Goal: Task Accomplishment & Management: Manage account settings

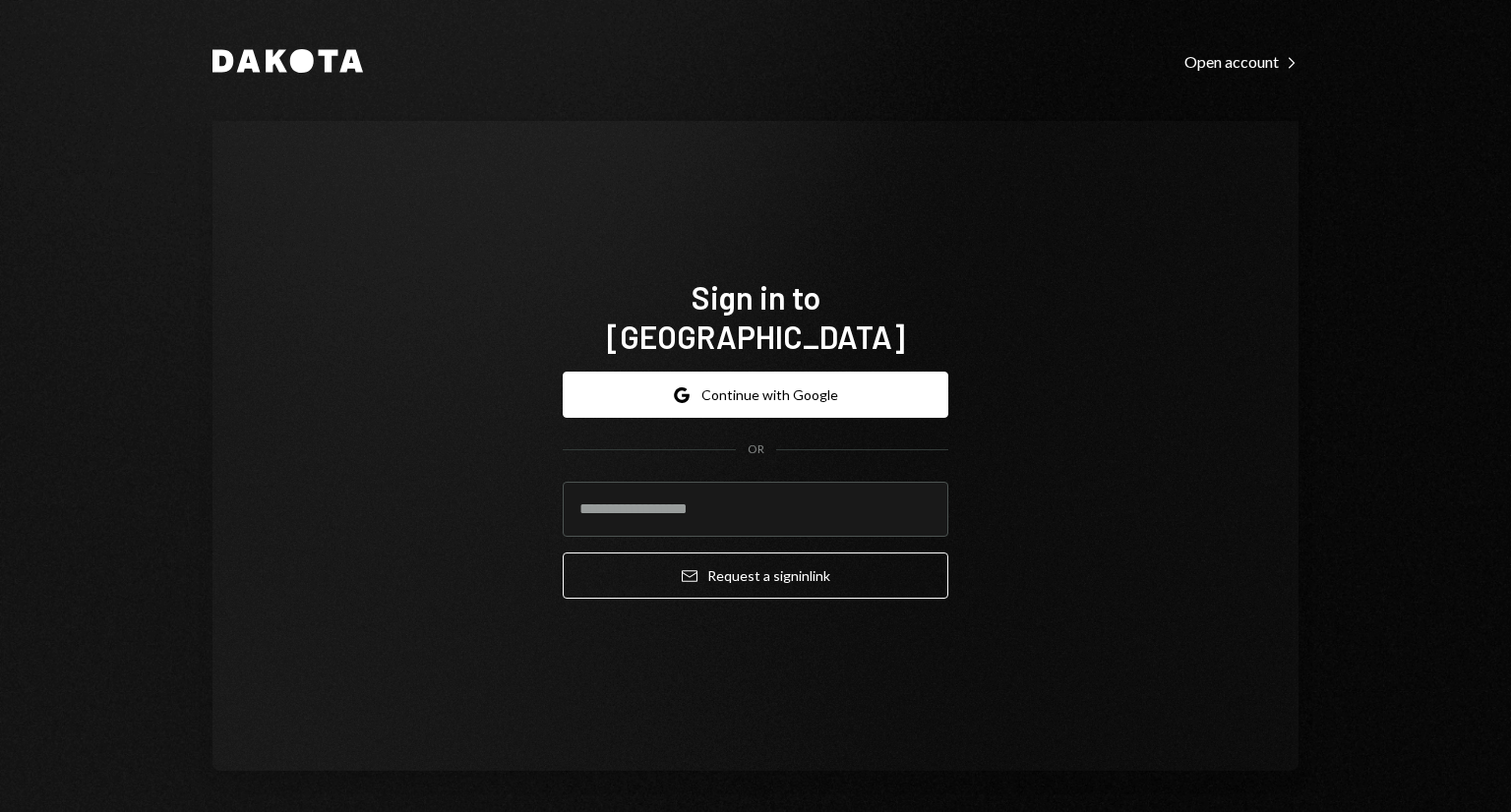
click at [787, 376] on button "Google Continue with Google" at bounding box center [756, 395] width 386 height 46
click at [723, 489] on input "email" at bounding box center [756, 509] width 386 height 55
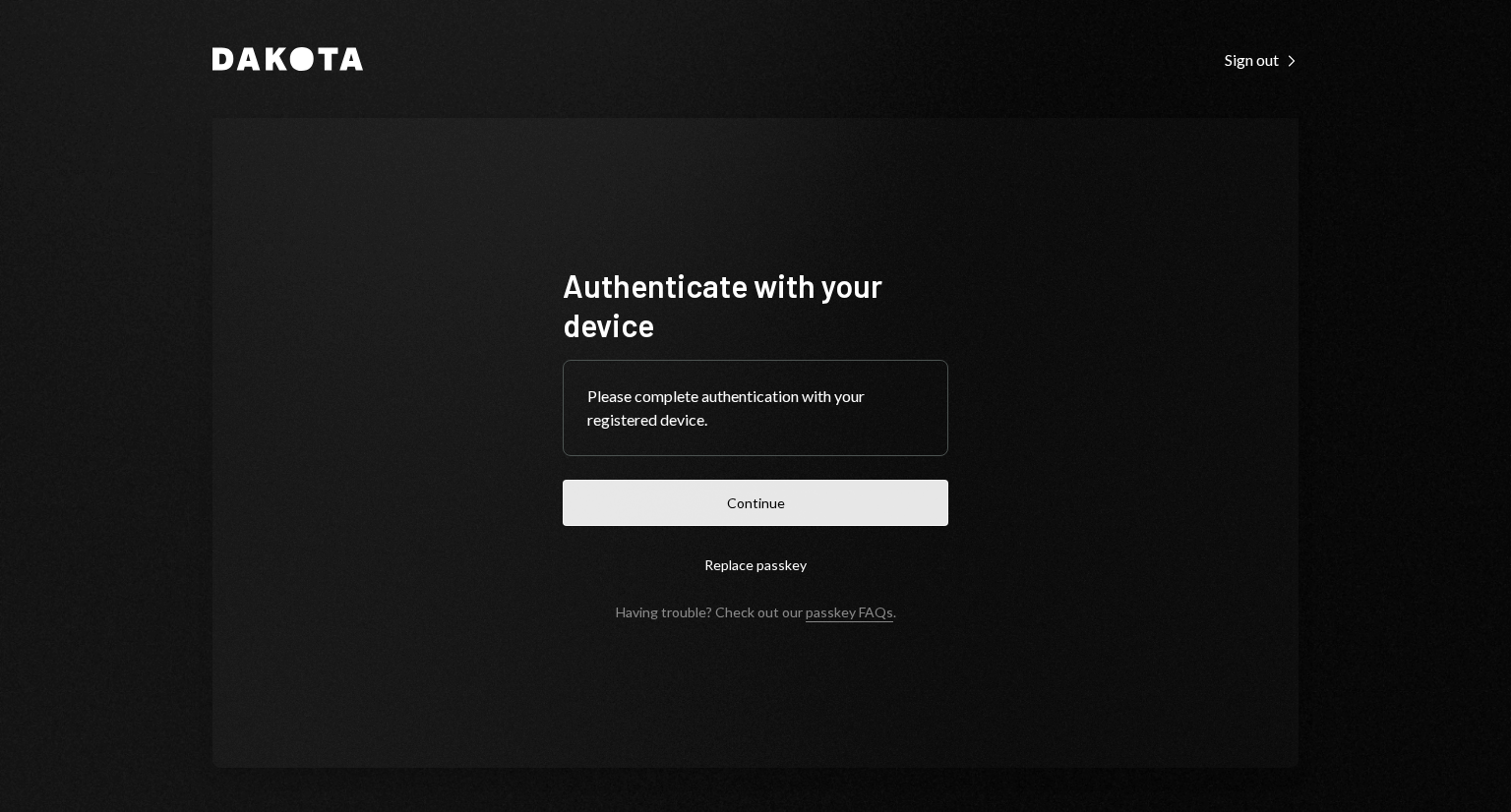
click at [765, 510] on button "Continue" at bounding box center [756, 503] width 386 height 46
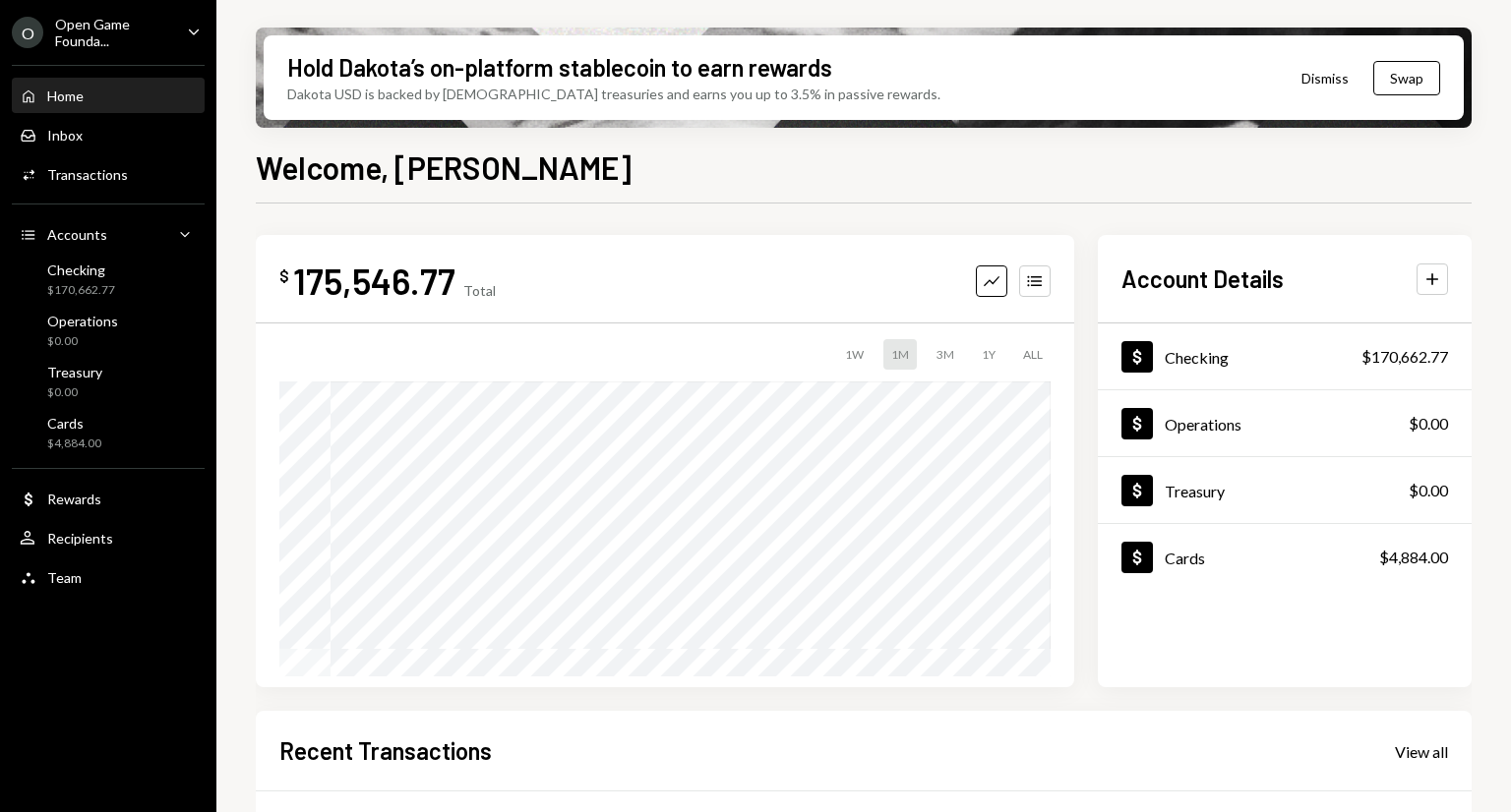
click at [179, 30] on div "O Open Game Founda... Caret Down" at bounding box center [108, 32] width 216 height 33
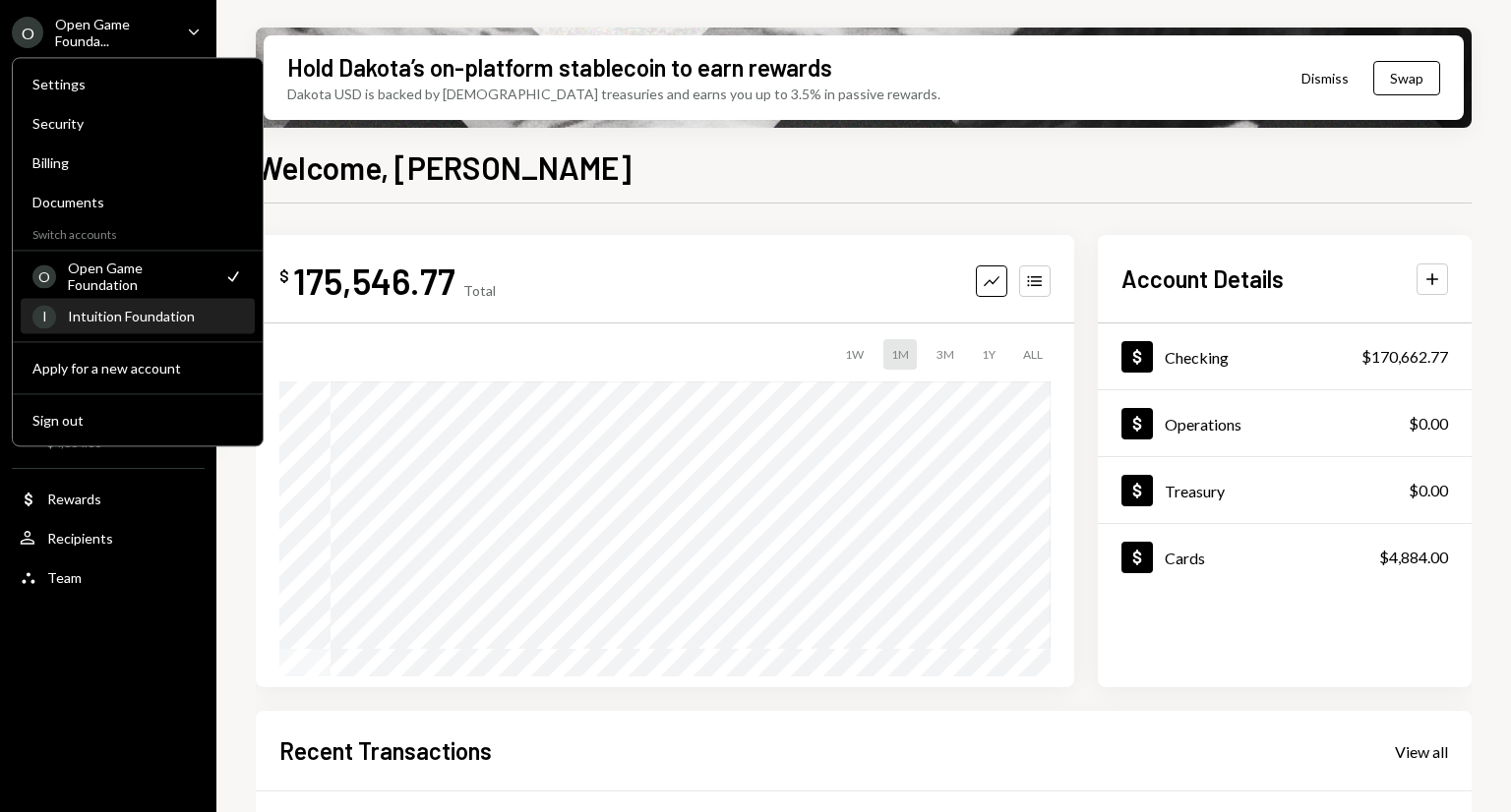
click at [159, 316] on div "Intuition Foundation" at bounding box center [155, 316] width 175 height 17
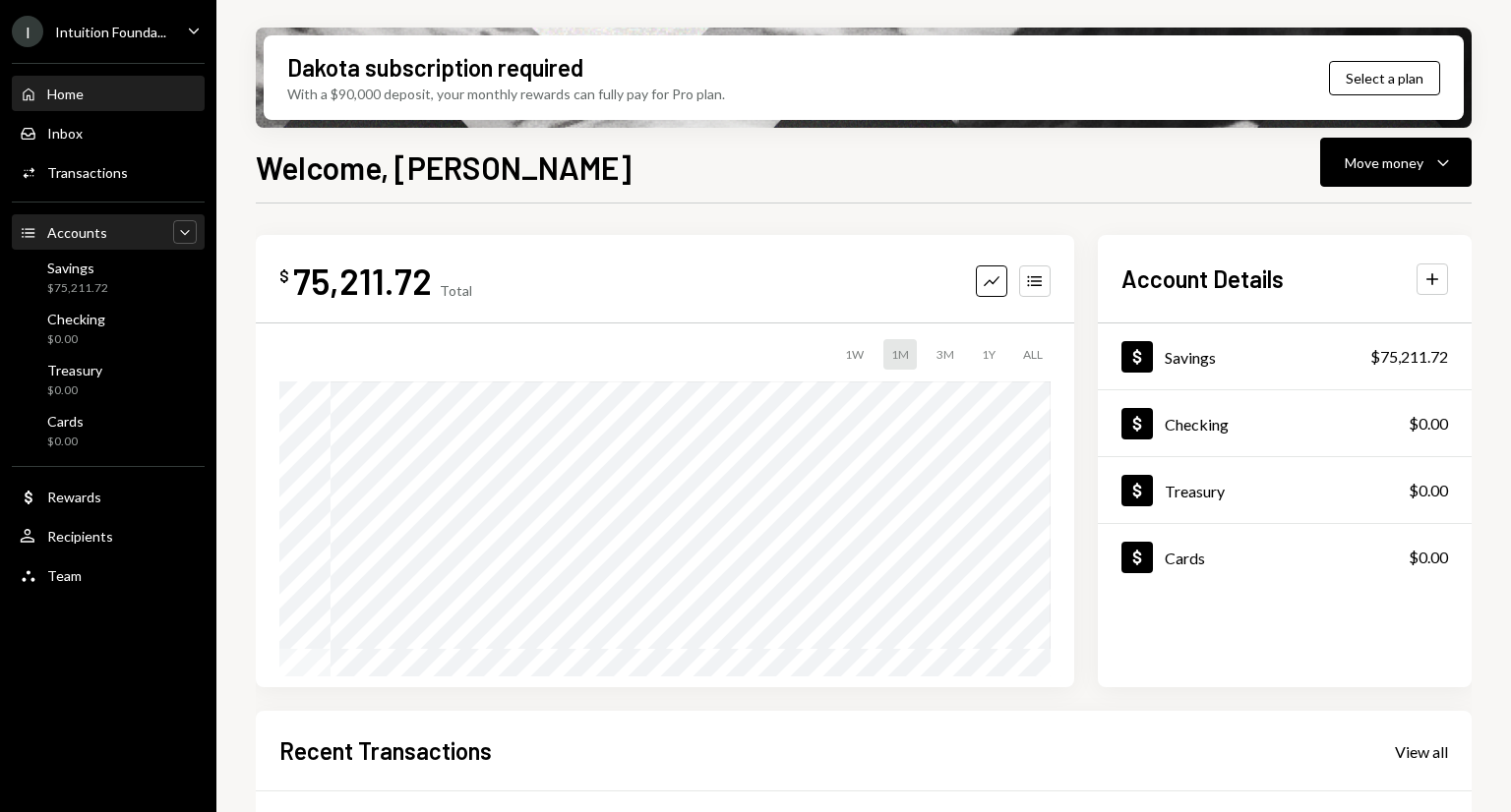
click at [195, 223] on div "Caret Down" at bounding box center [185, 232] width 24 height 24
click at [193, 227] on icon "Caret Up" at bounding box center [185, 232] width 20 height 20
click at [73, 222] on div "Accounts Accounts Caret Down" at bounding box center [108, 233] width 177 height 22
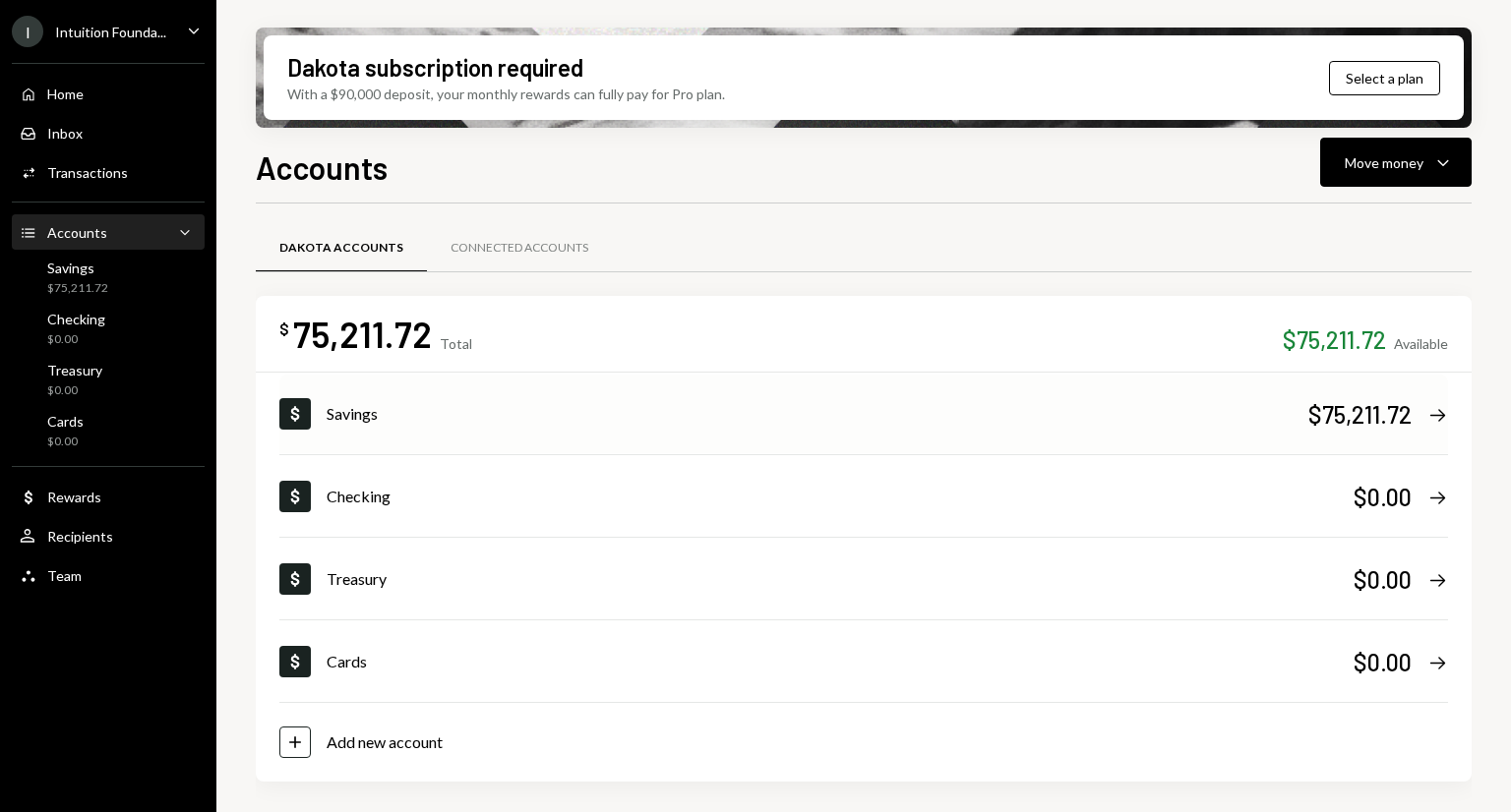
click at [419, 425] on div "Savings" at bounding box center [818, 414] width 982 height 24
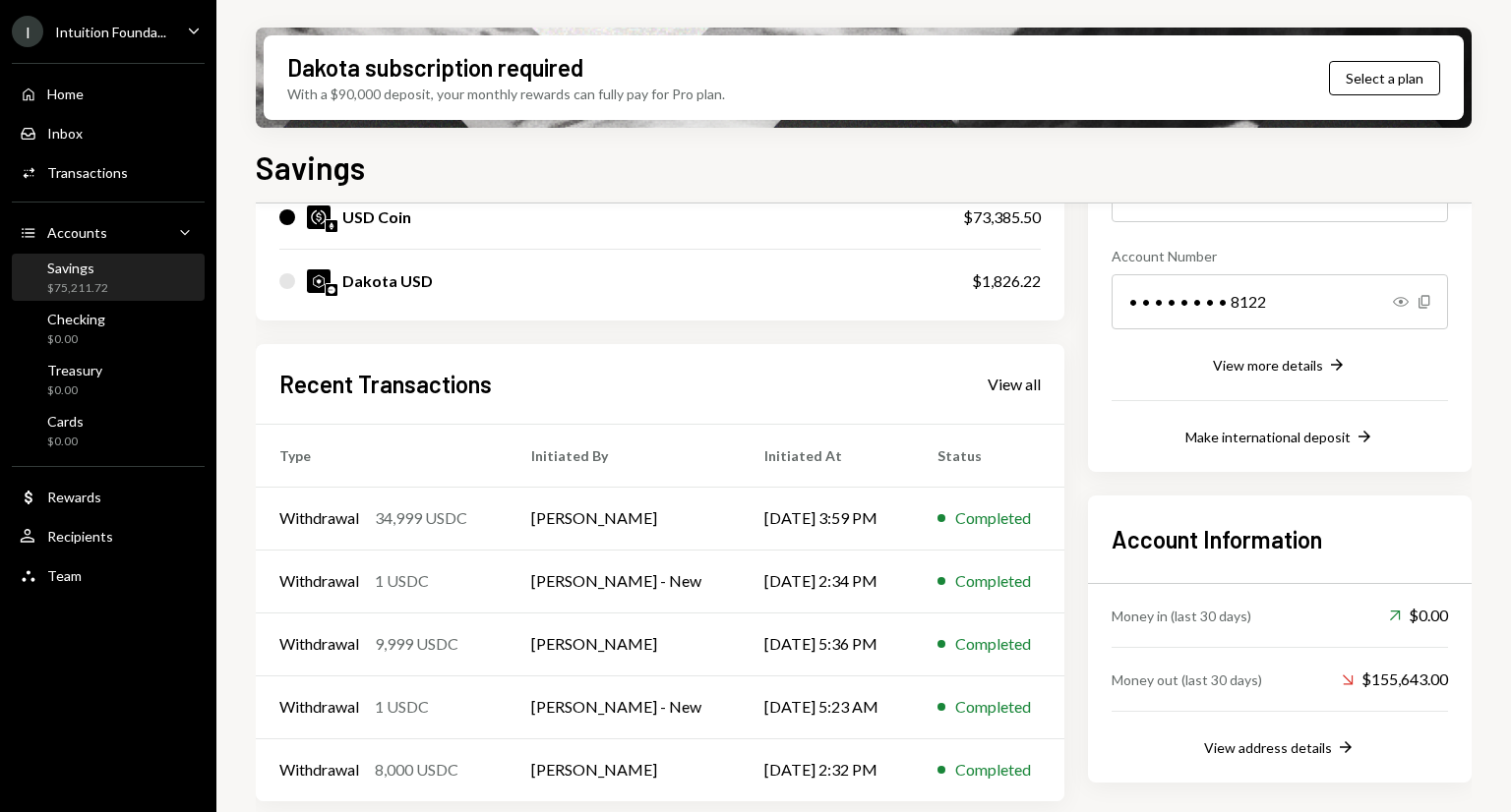
scroll to position [274, 0]
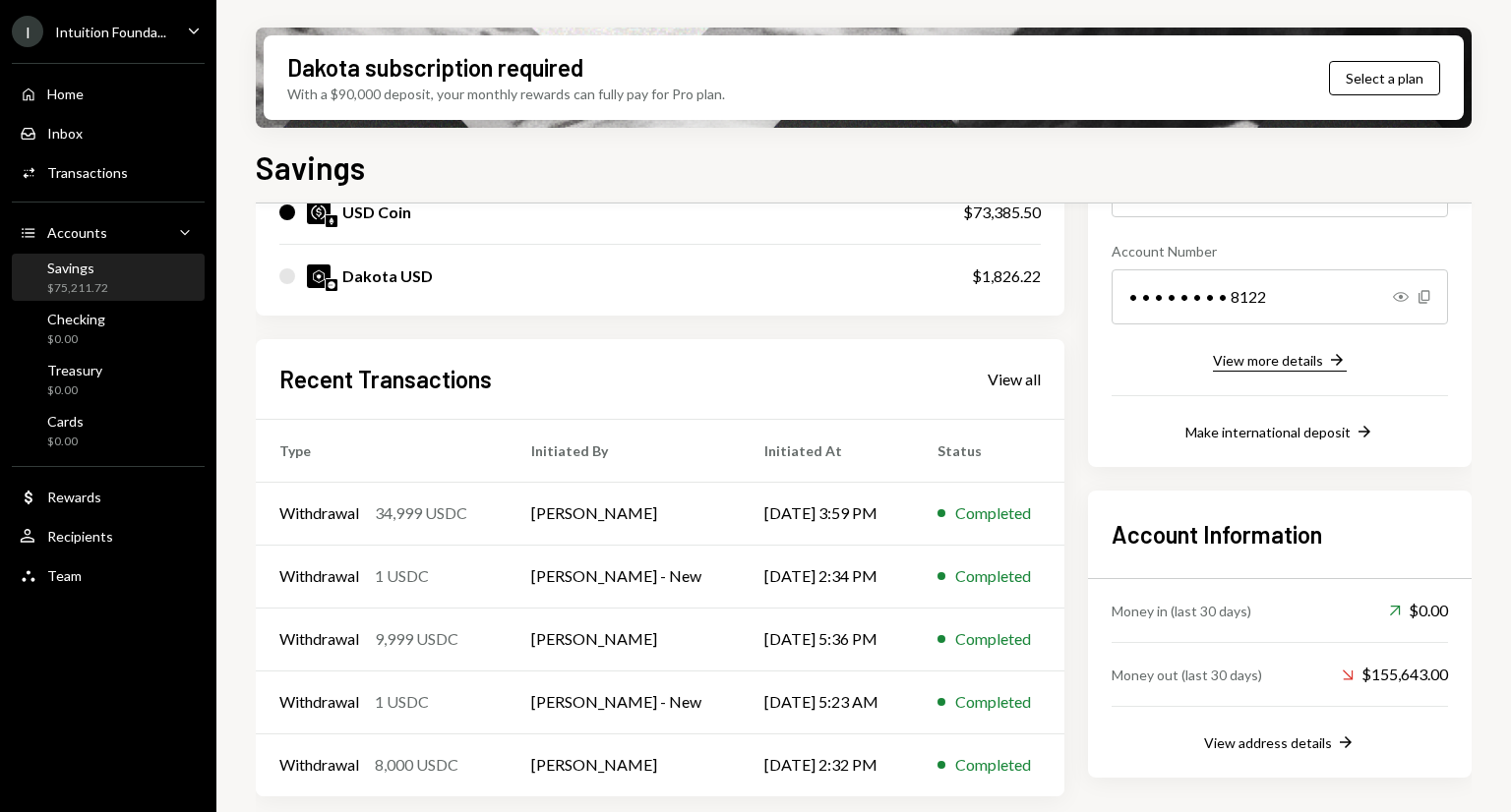
click at [1318, 359] on div "View more details" at bounding box center [1268, 360] width 110 height 17
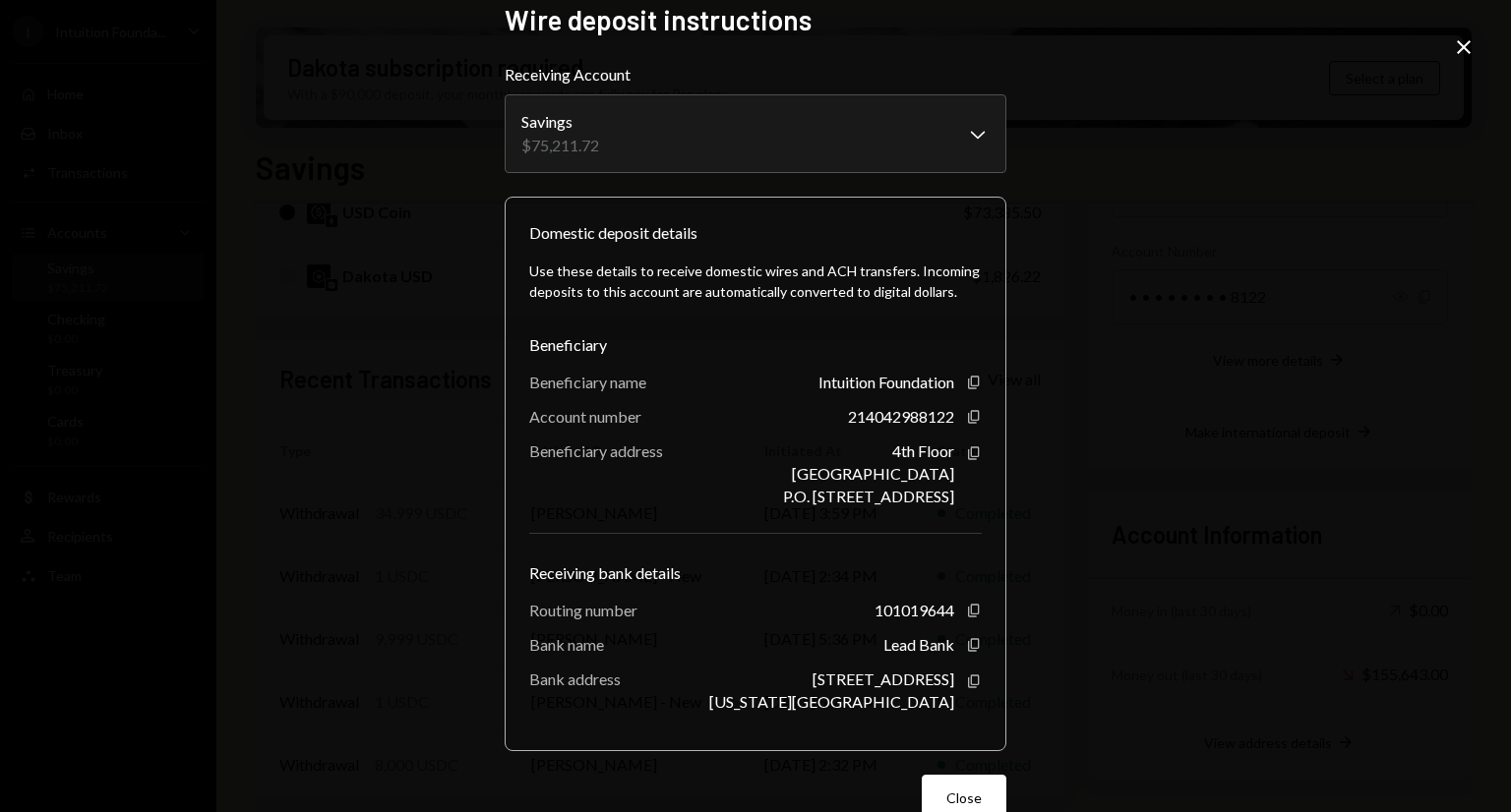
scroll to position [0, 0]
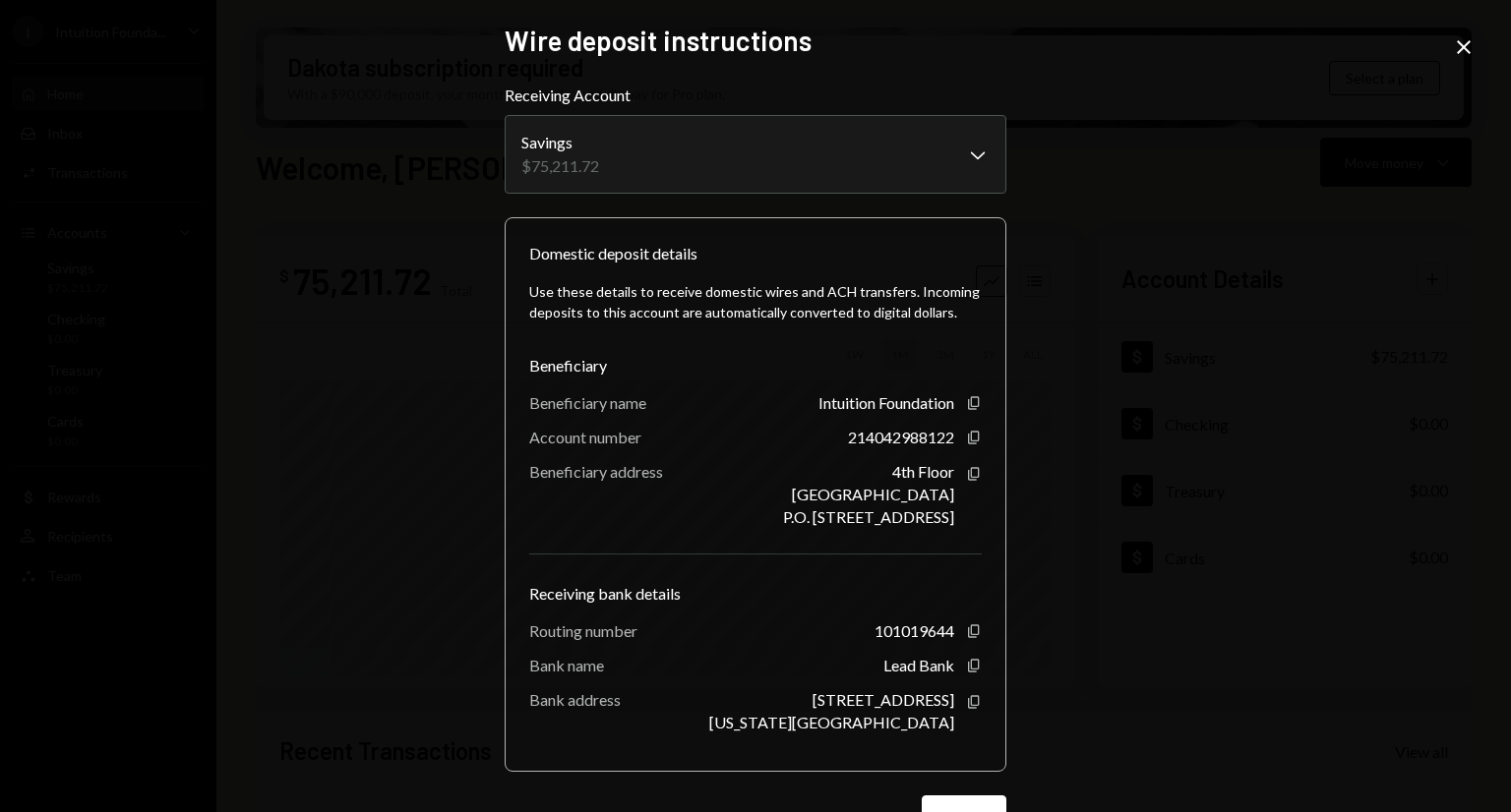
click at [1465, 43] on icon "Close" at bounding box center [1464, 47] width 24 height 24
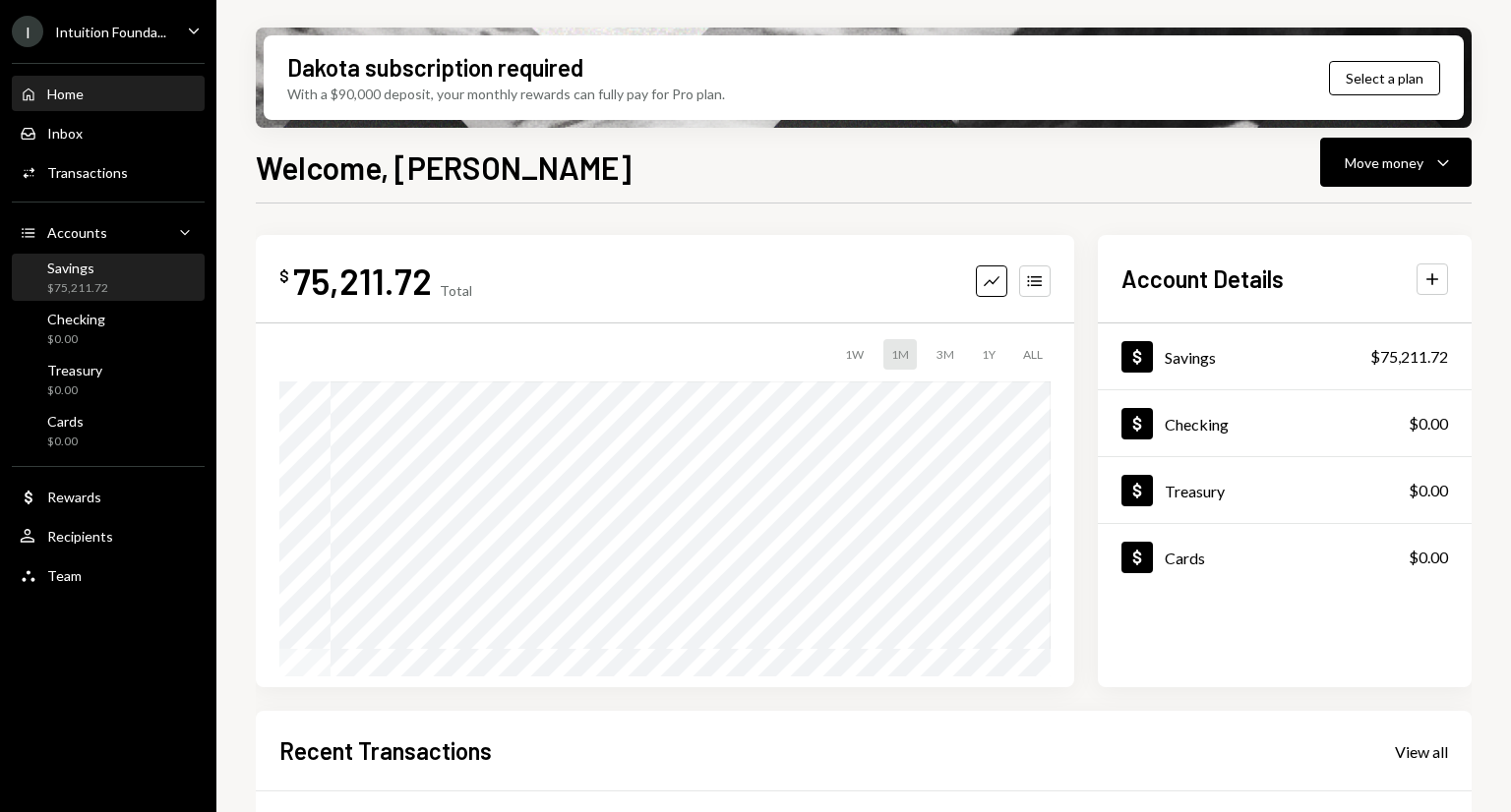
click at [82, 283] on div "$75,211.72" at bounding box center [77, 288] width 61 height 17
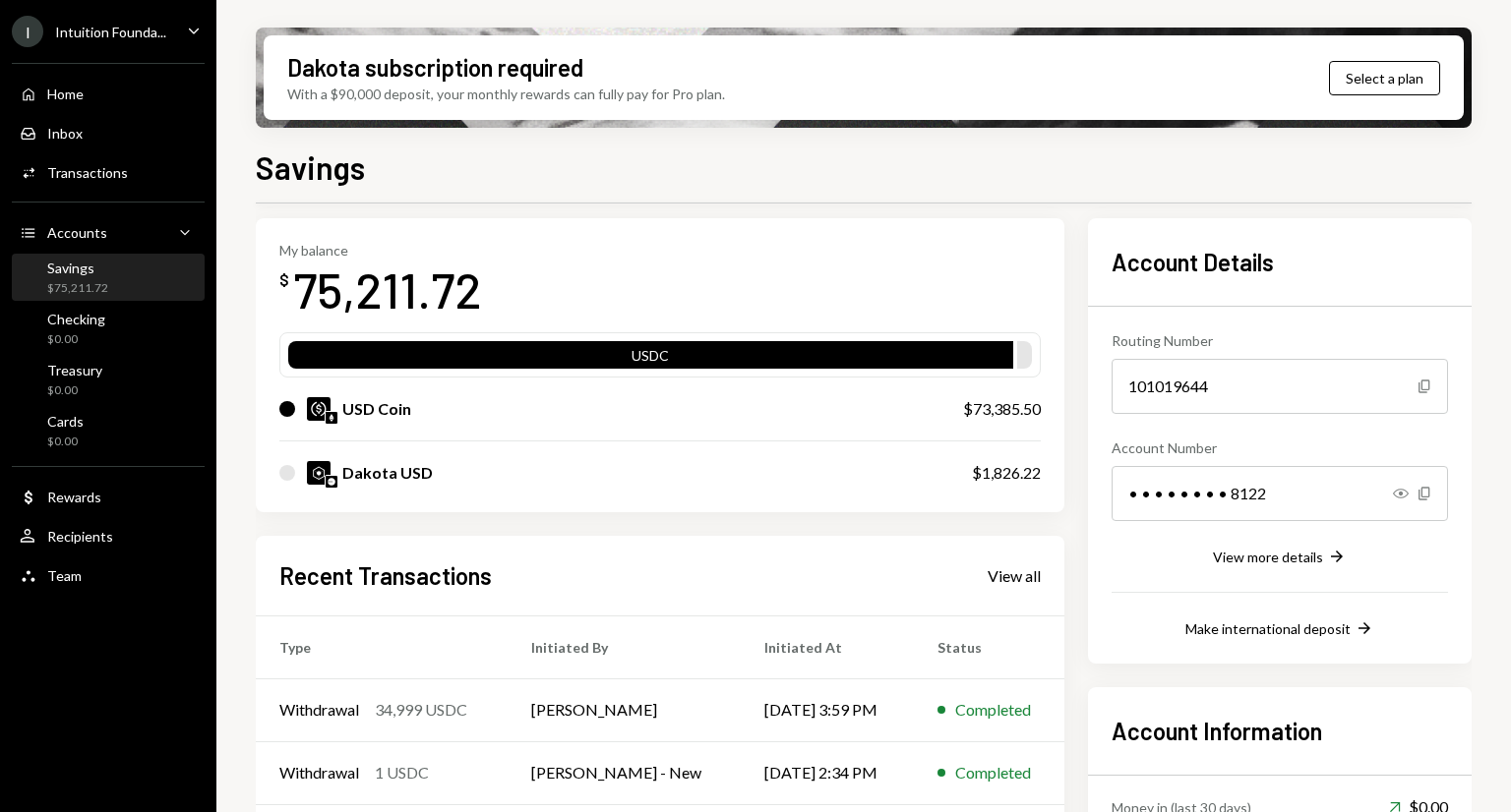
scroll to position [274, 0]
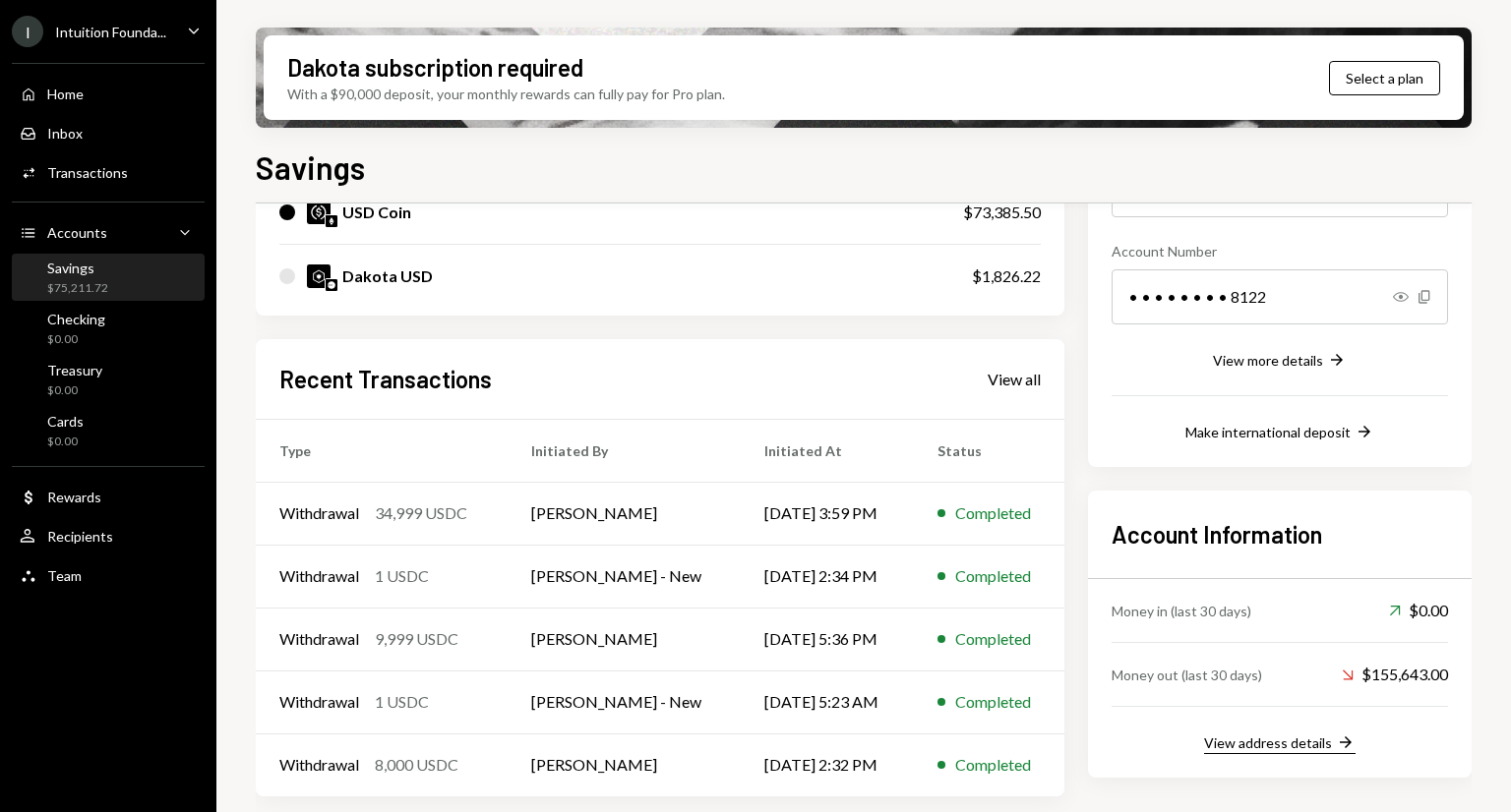
click at [1291, 746] on div "View address details" at bounding box center [1268, 743] width 128 height 17
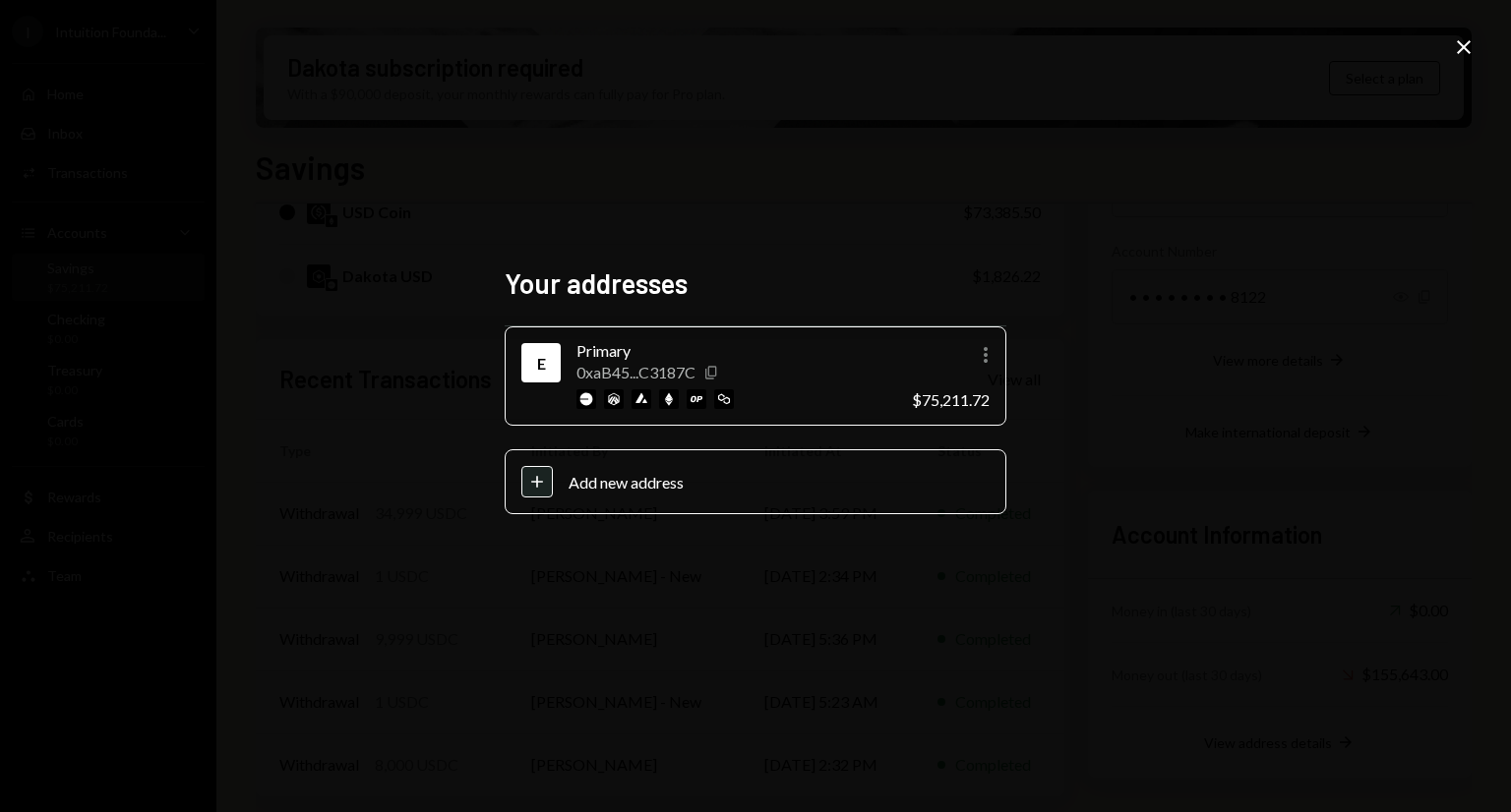
click at [712, 370] on icon "Copy" at bounding box center [711, 373] width 16 height 16
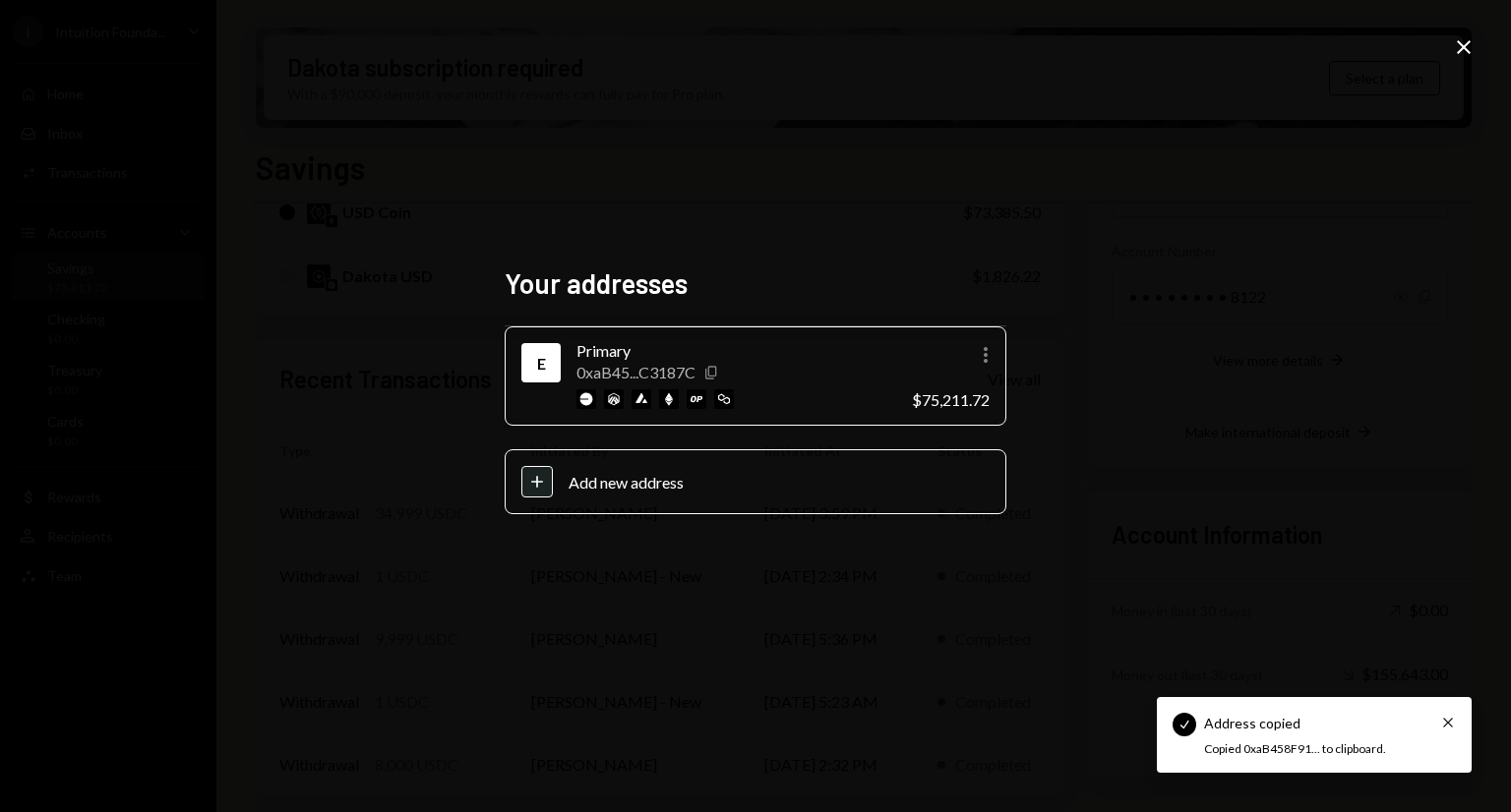
click at [712, 370] on icon "Copy" at bounding box center [711, 373] width 16 height 16
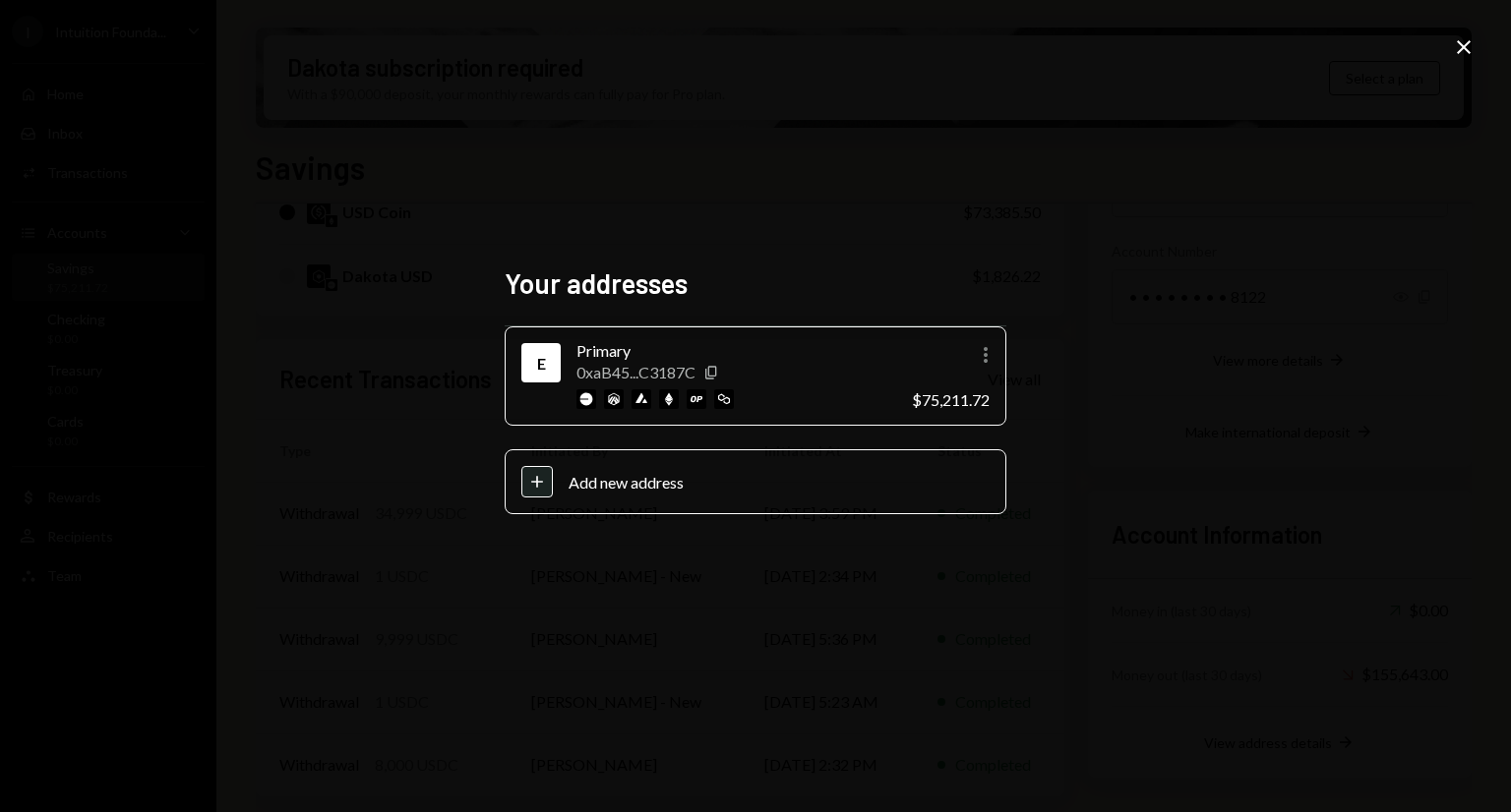
click at [1461, 45] on icon at bounding box center [1464, 47] width 14 height 14
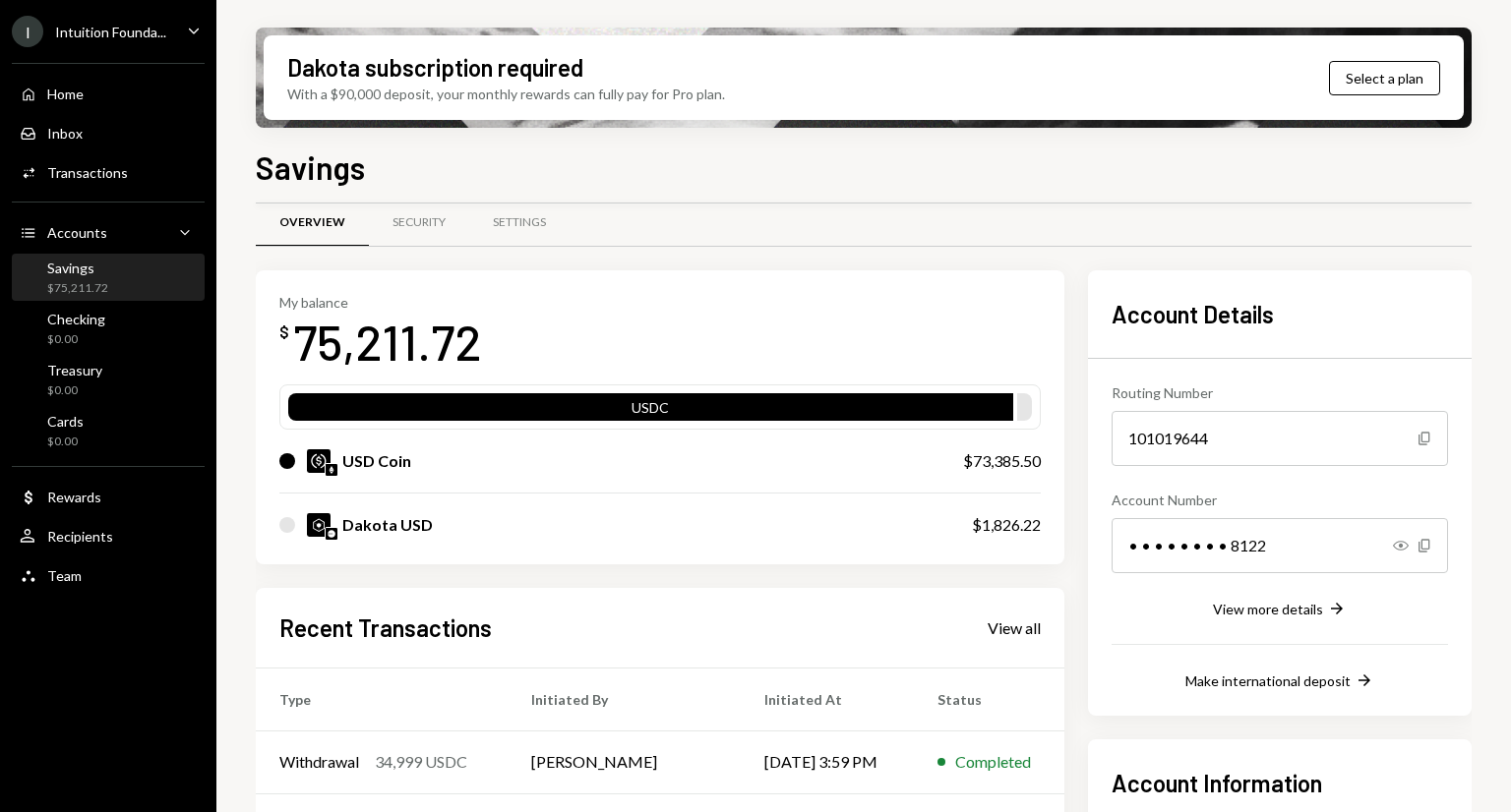
scroll to position [27, 0]
